Goal: Task Accomplishment & Management: Use online tool/utility

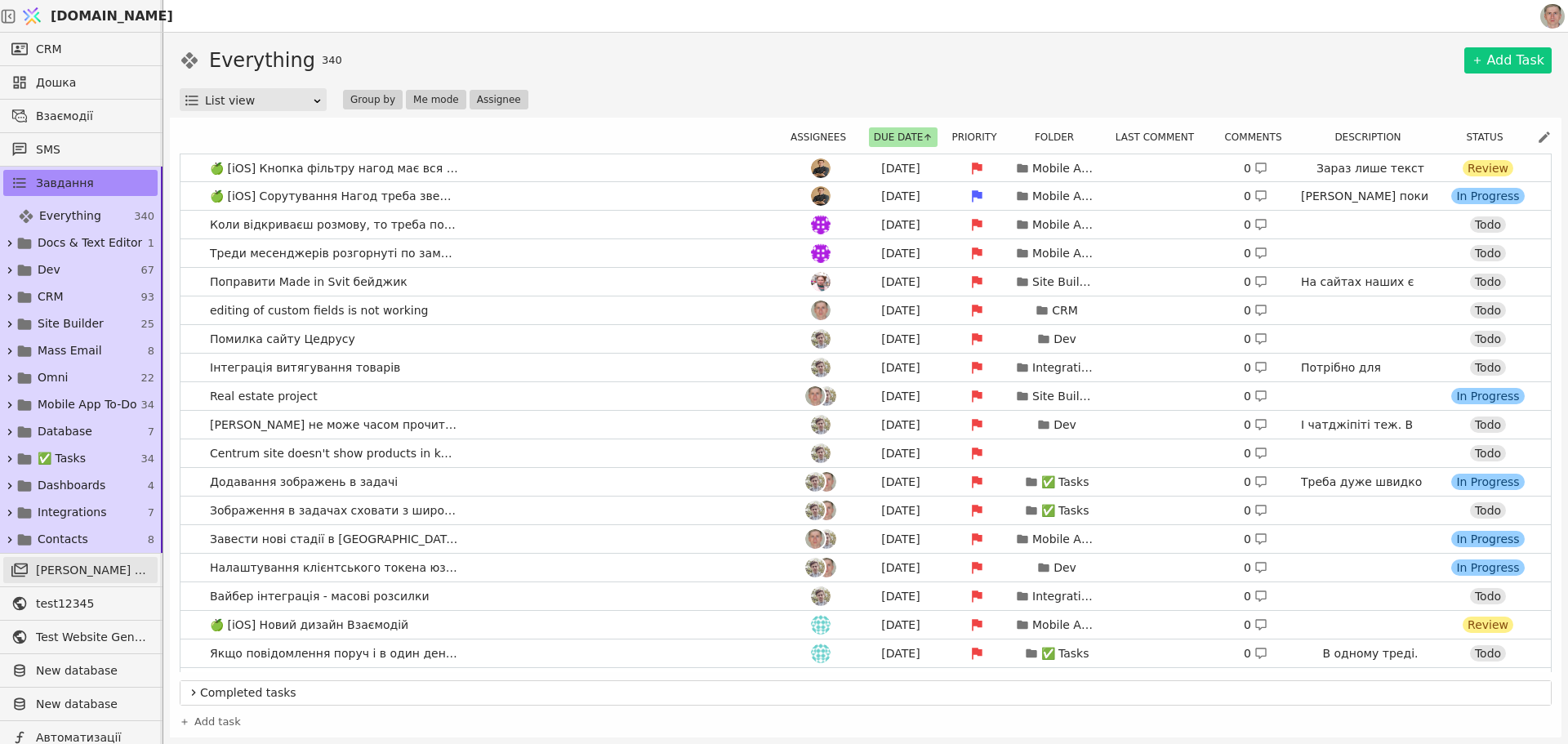
click at [61, 574] on span "[PERSON_NAME] розсилки" at bounding box center [93, 570] width 114 height 17
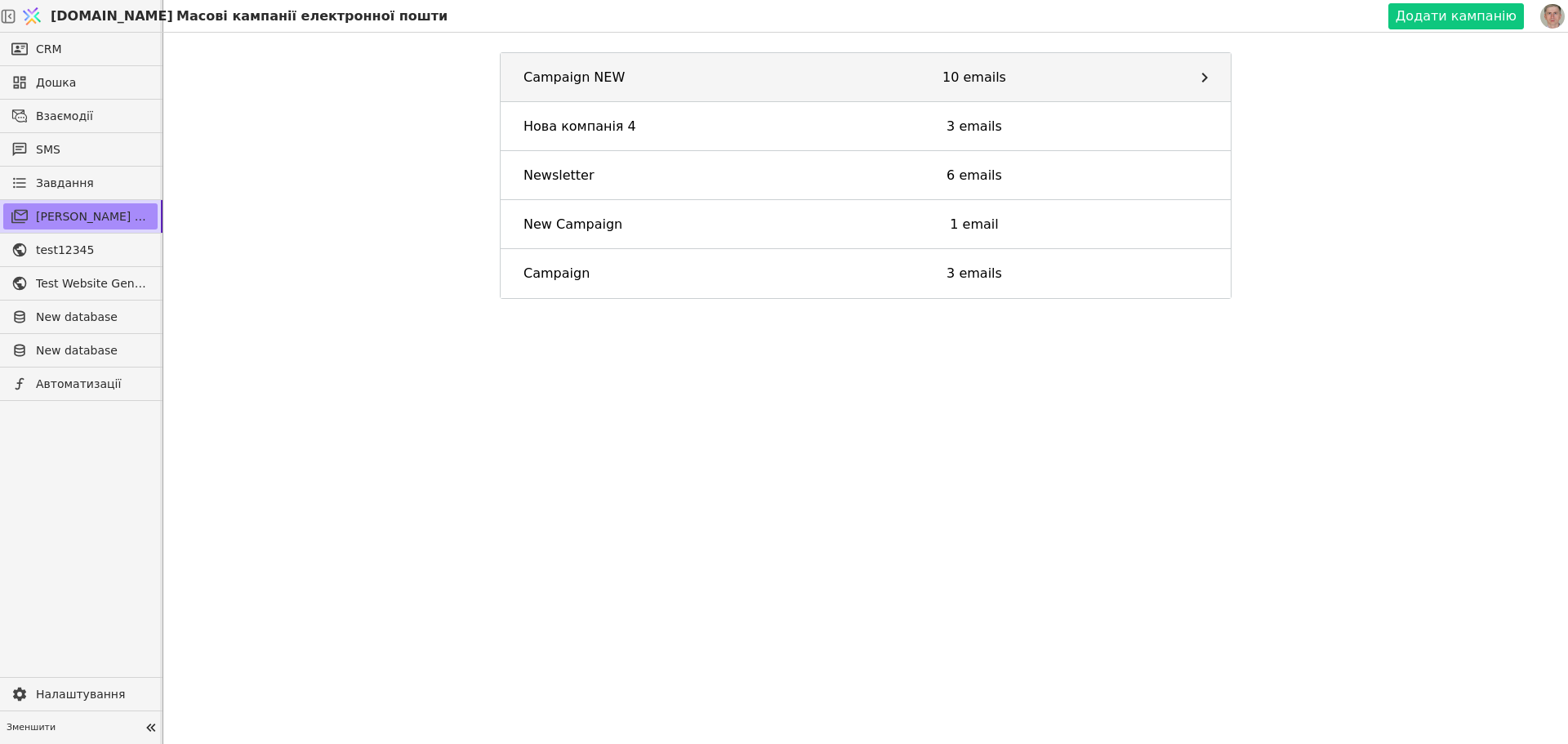
click at [689, 72] on div "Campaign NEW" at bounding box center [638, 78] width 230 height 20
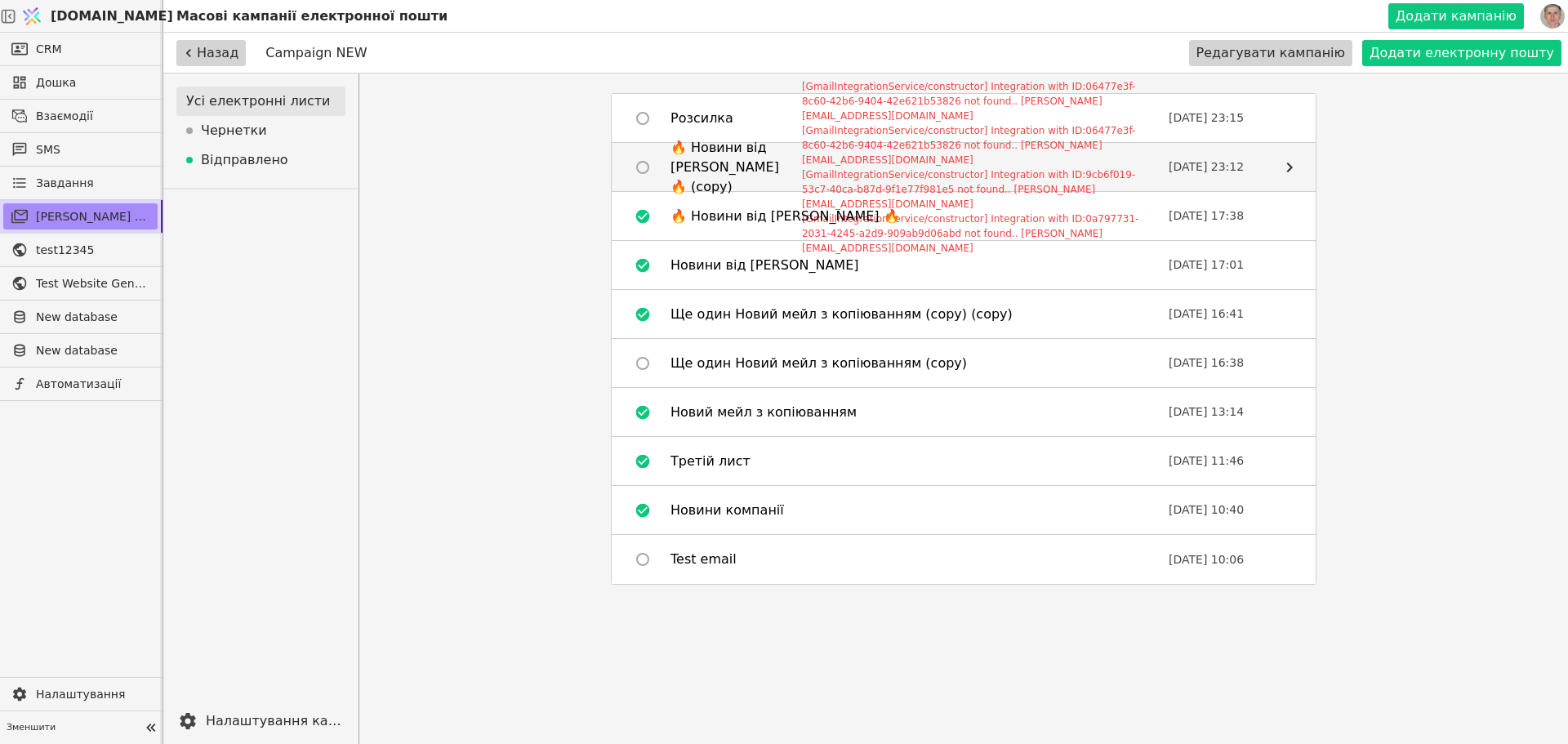
click at [1271, 169] on div "🔥 Новини від [PERSON_NAME] 🔥 (copy) [GmailIntegrationService/constructor] Integ…" at bounding box center [963, 167] width 704 height 49
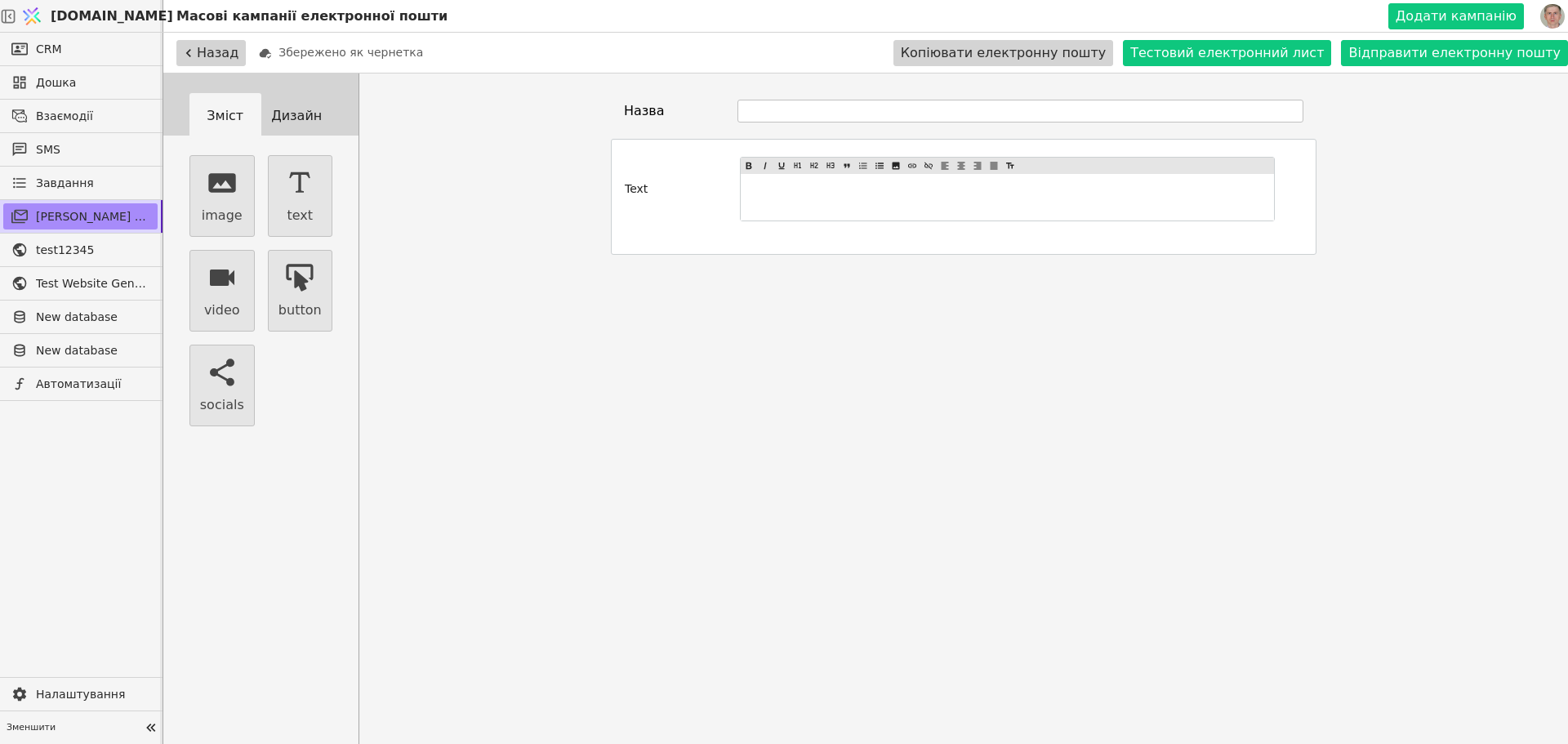
type input "🔥 Новини від [PERSON_NAME] 🔥 (copy)"
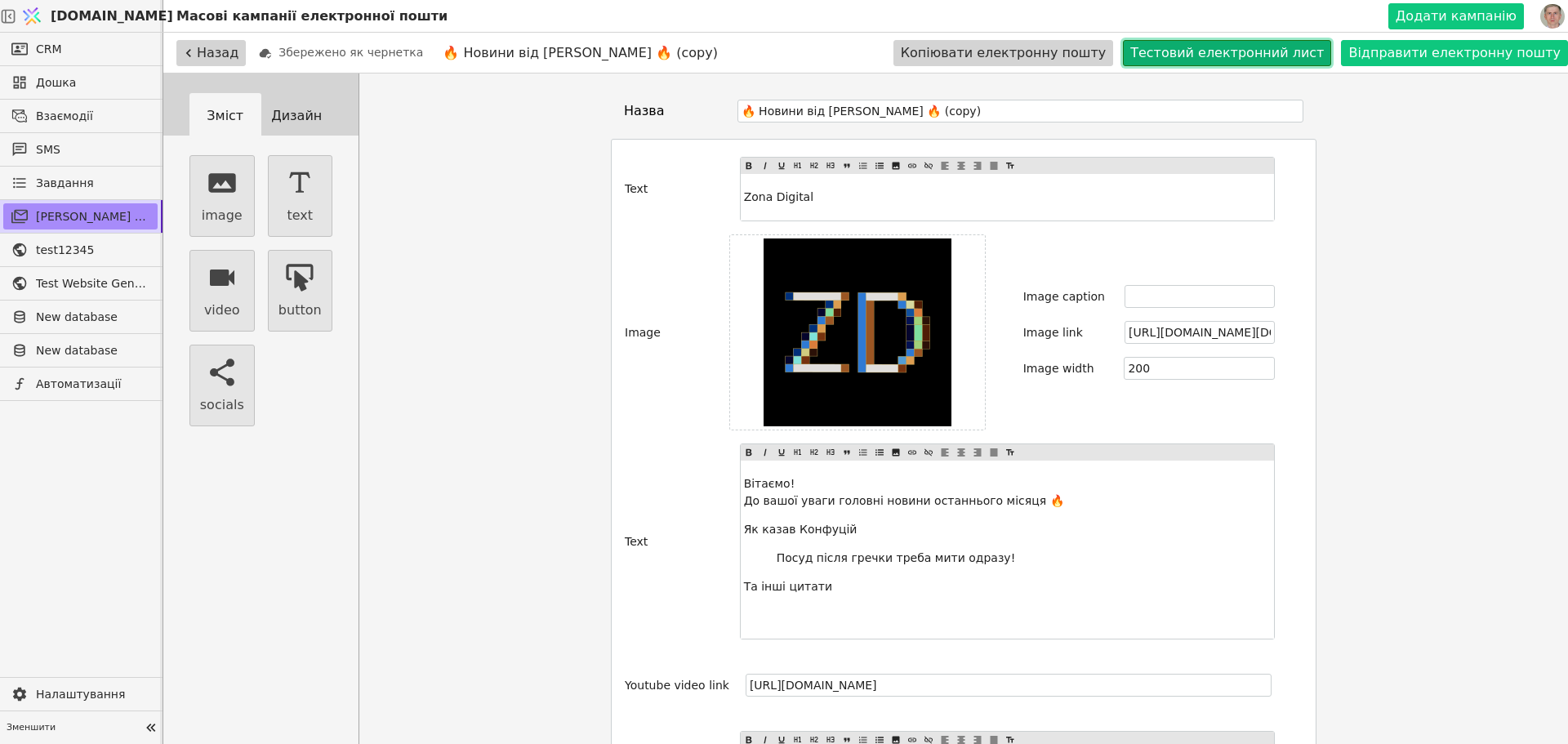
click at [1270, 53] on button "Тестовий електронний лист" at bounding box center [1226, 53] width 208 height 26
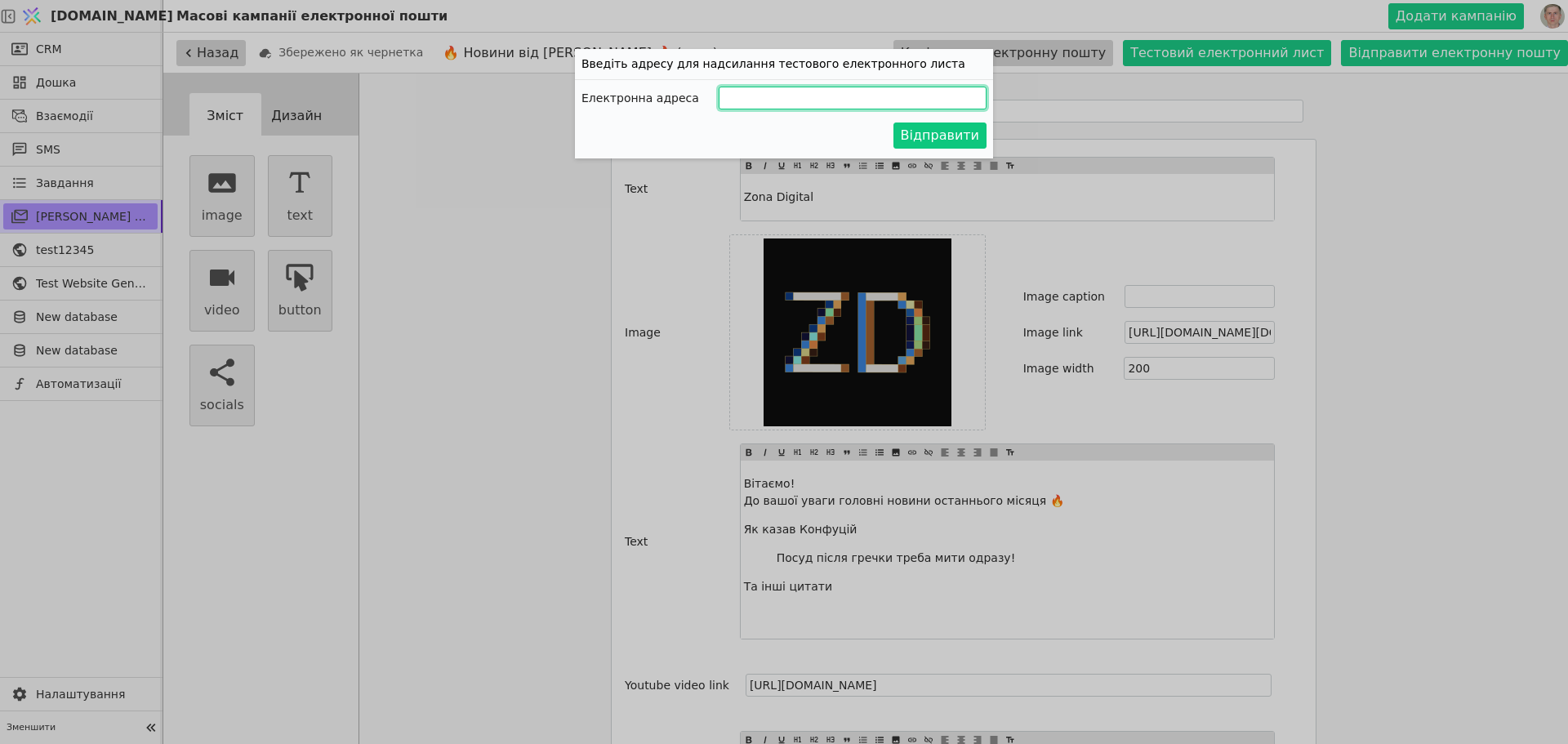
click at [844, 99] on input "Додати кампанію" at bounding box center [852, 97] width 268 height 23
type input "[PERSON_NAME][EMAIL_ADDRESS][DOMAIN_NAME]"
click at [952, 132] on button "Відправити" at bounding box center [939, 135] width 93 height 26
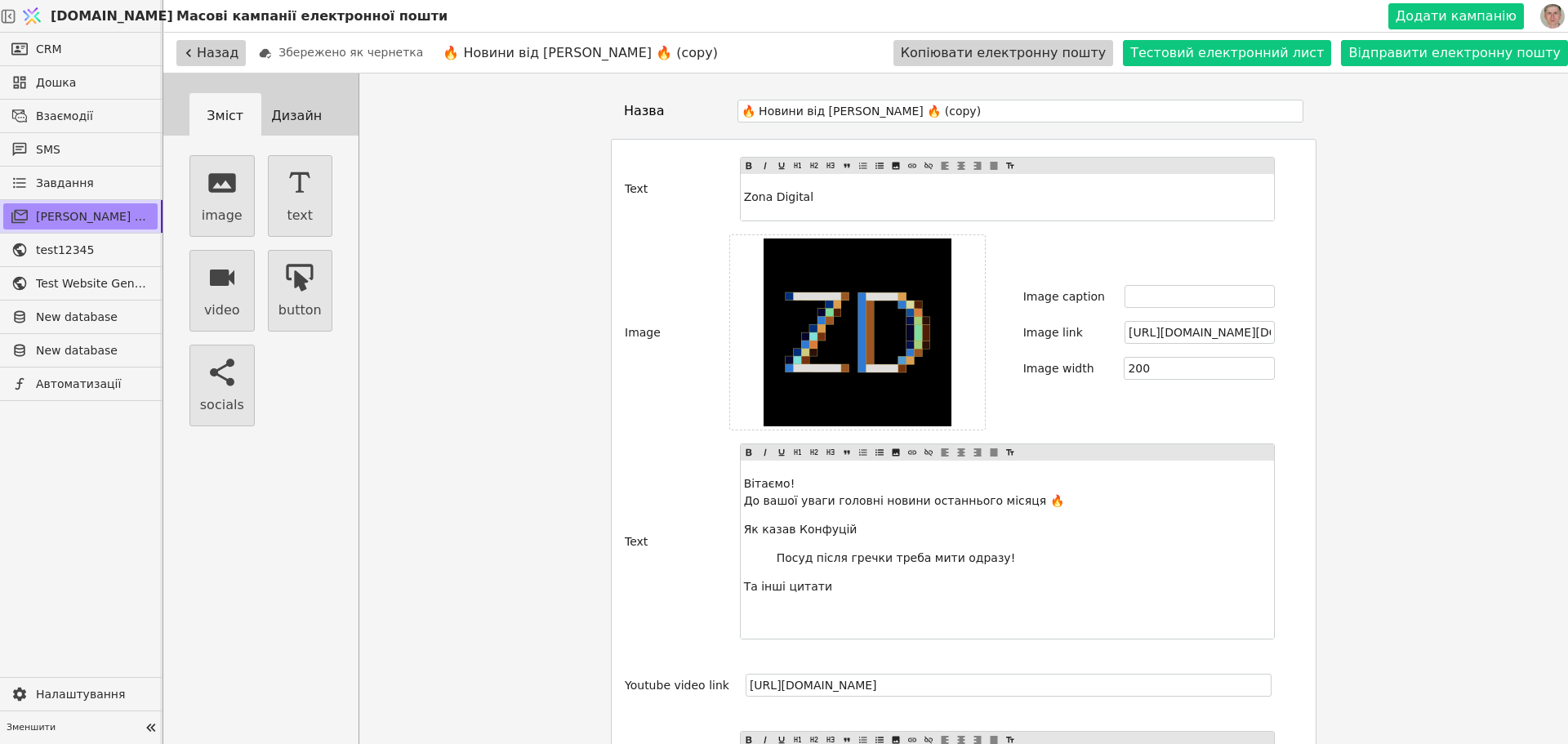
click at [1483, 406] on div "Зміст Дизайн image text video button socials [PERSON_NAME] #fff9f5 Кнопка Колір…" at bounding box center [866, 445] width 1404 height 744
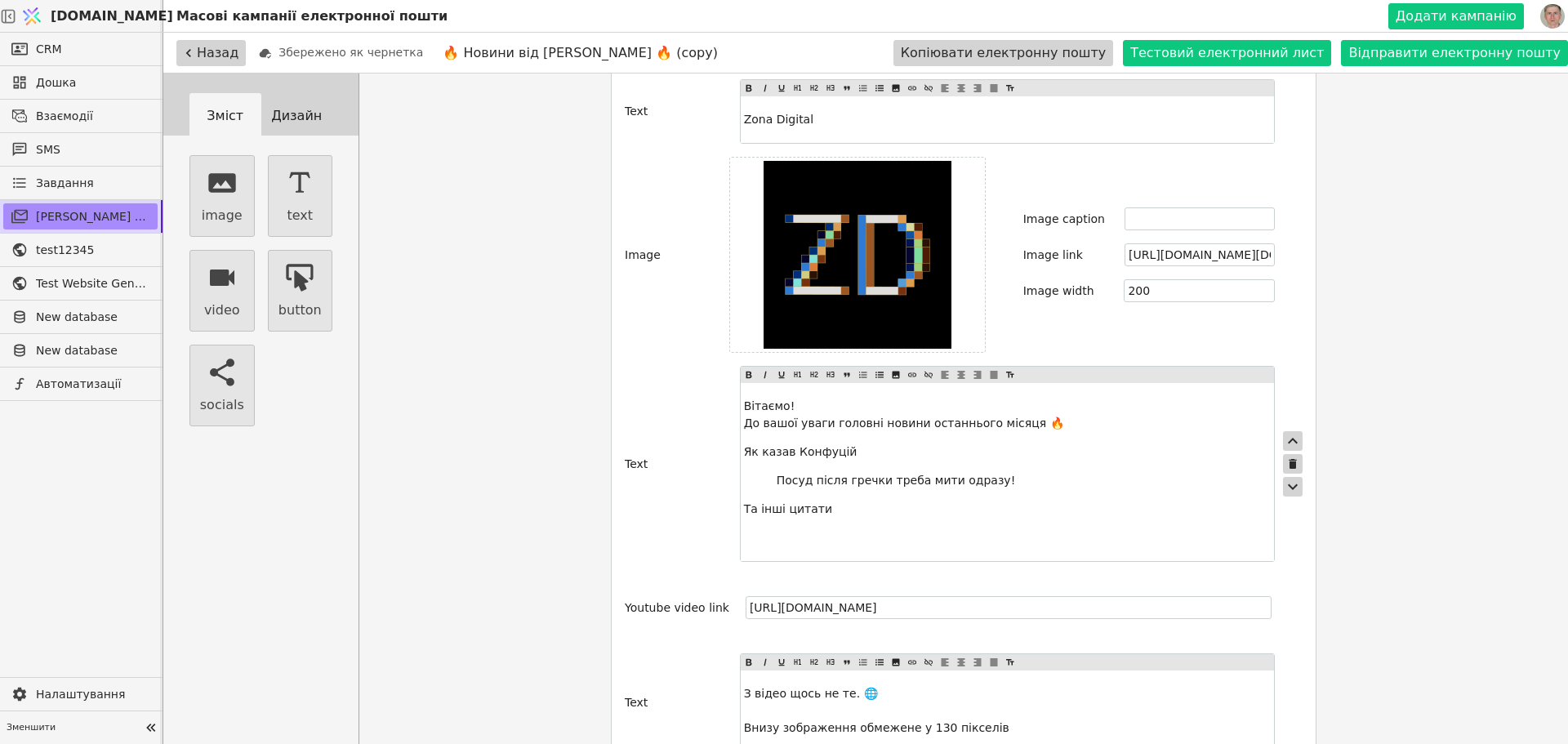
scroll to position [327, 0]
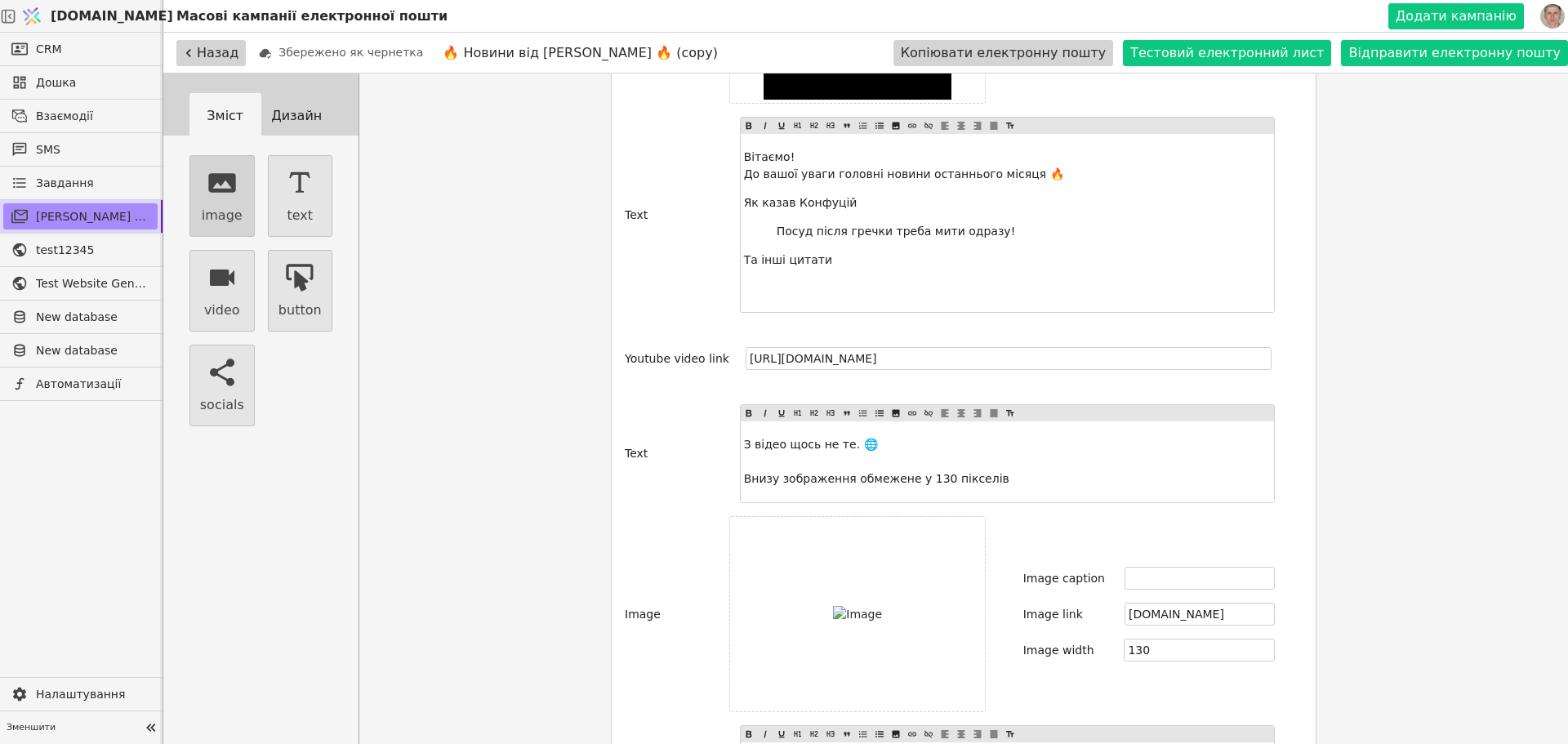
click at [241, 196] on button "image" at bounding box center [223, 196] width 65 height 82
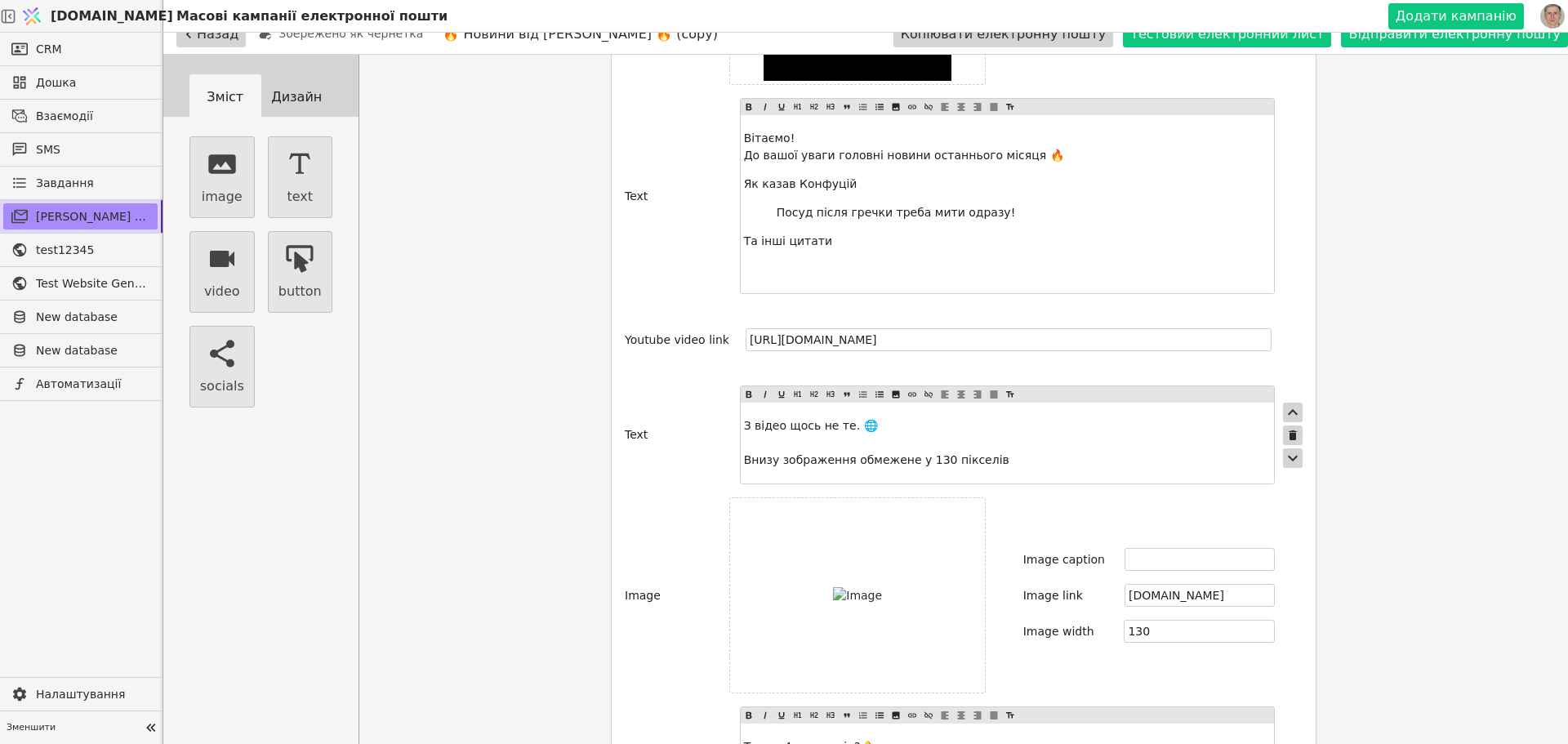
scroll to position [74, 0]
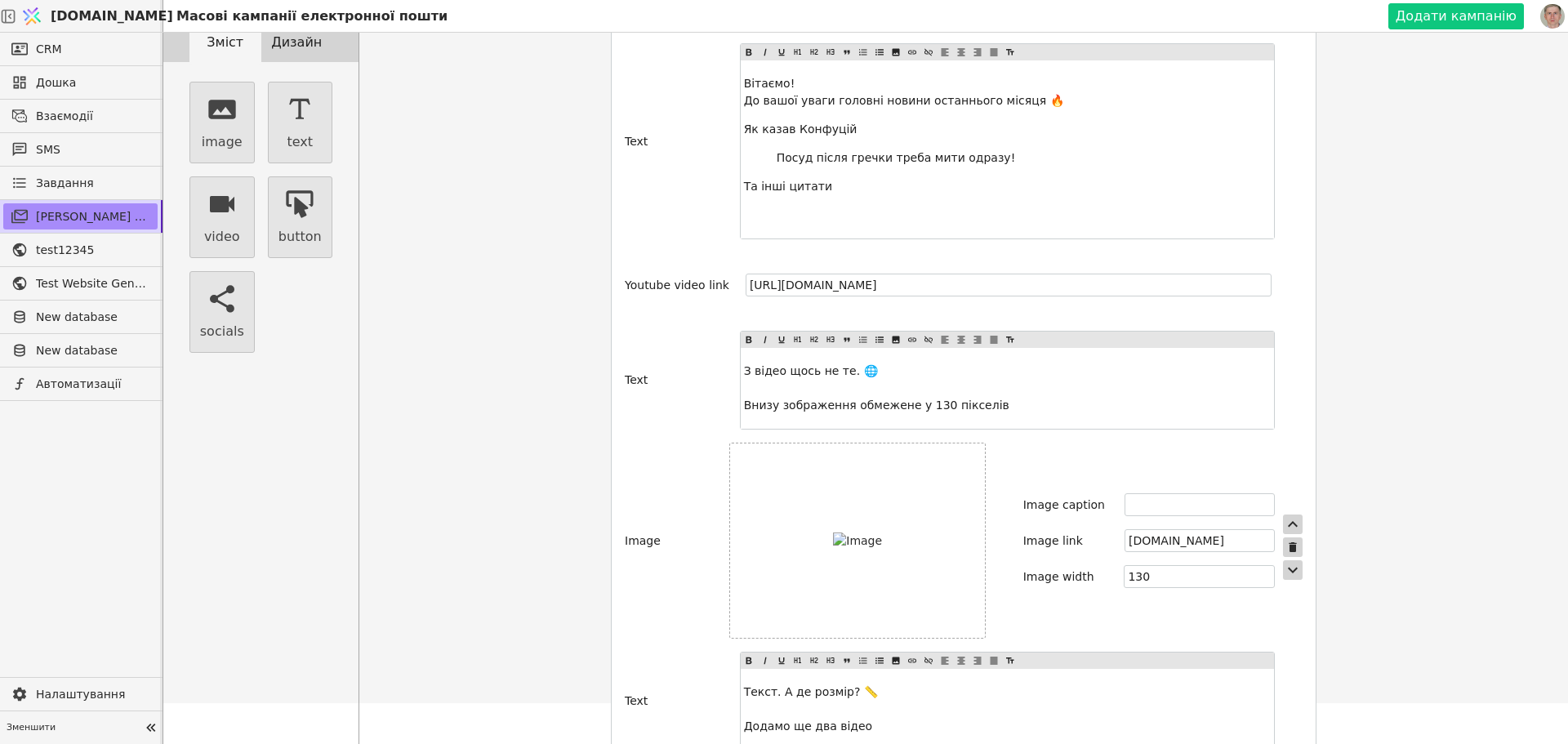
click at [818, 530] on label at bounding box center [858, 541] width 256 height 196
click at [882, 541] on input "file" at bounding box center [882, 541] width 0 height 0
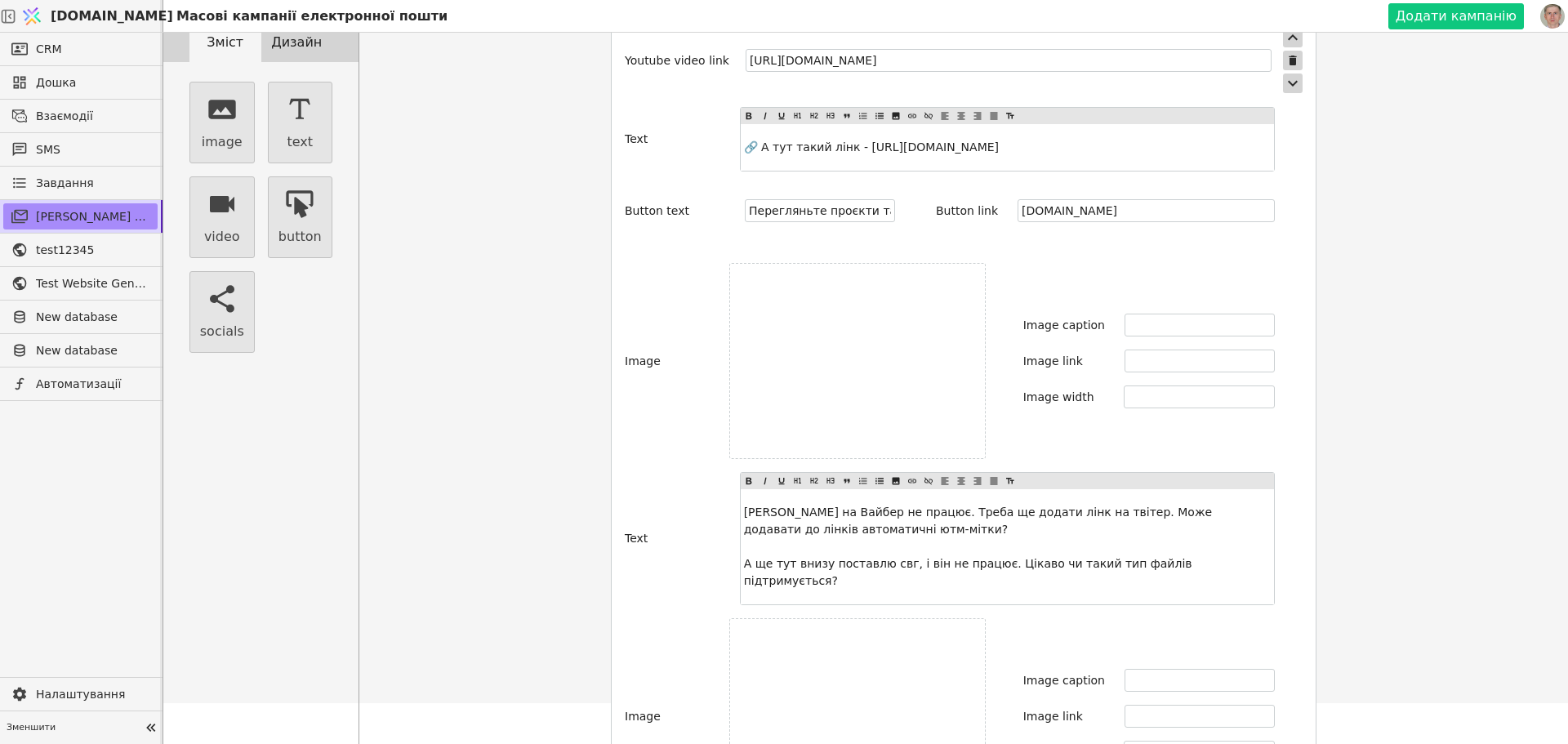
scroll to position [1306, 0]
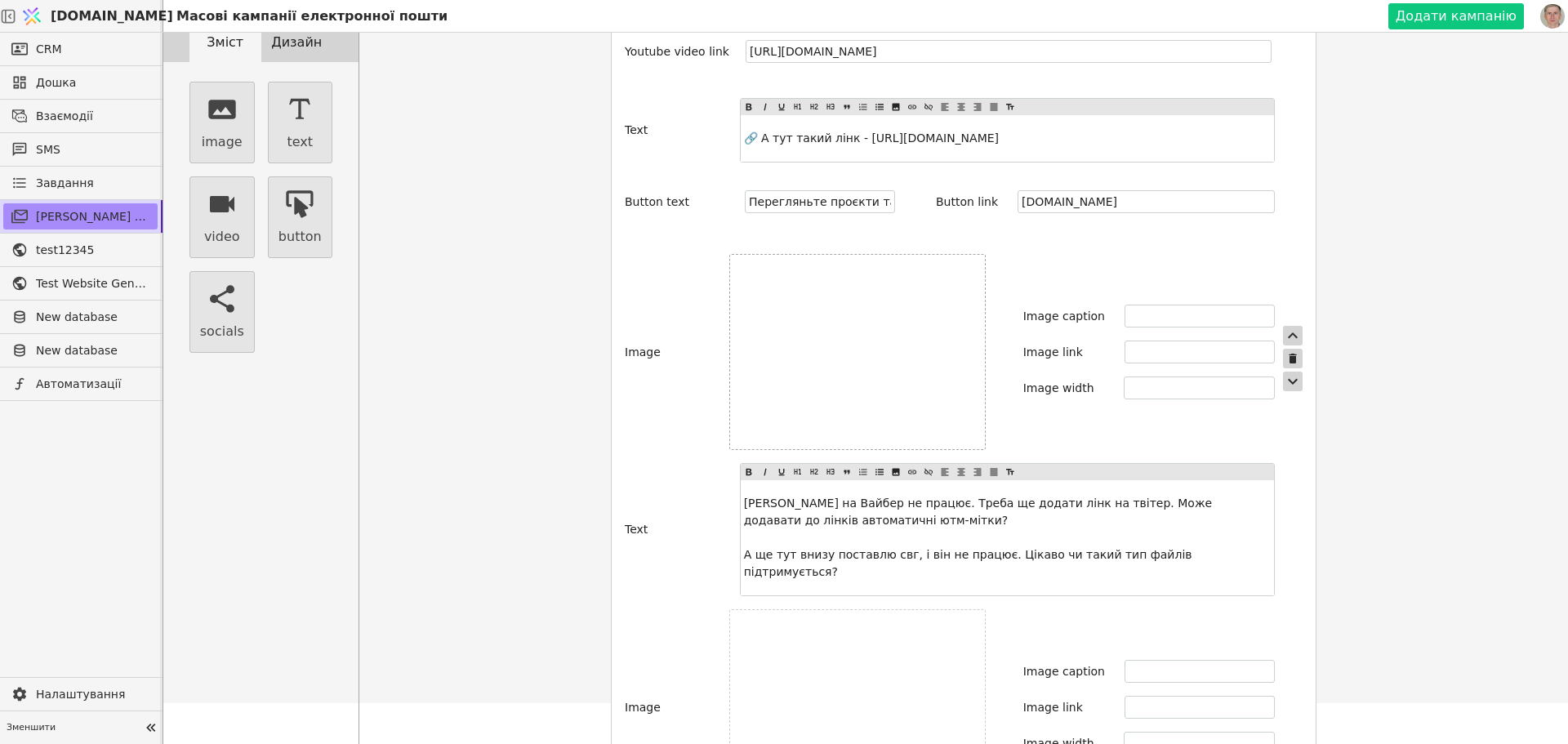
click at [858, 359] on label at bounding box center [858, 352] width 256 height 196
click at [858, 352] on input "file" at bounding box center [858, 352] width 0 height 0
